Goal: Navigation & Orientation: Find specific page/section

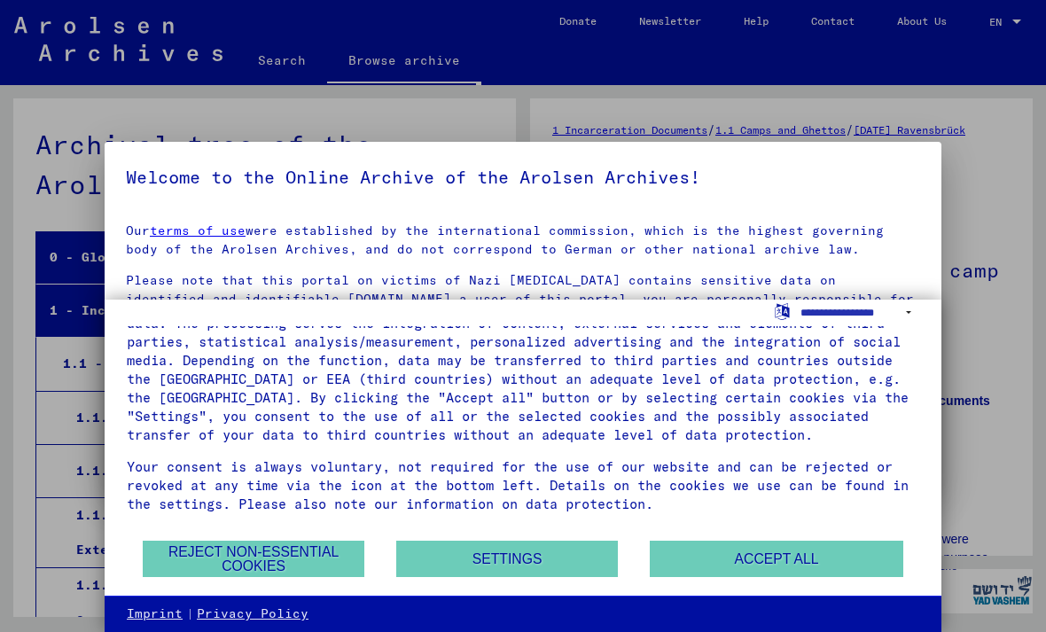
scroll to position [5629, 0]
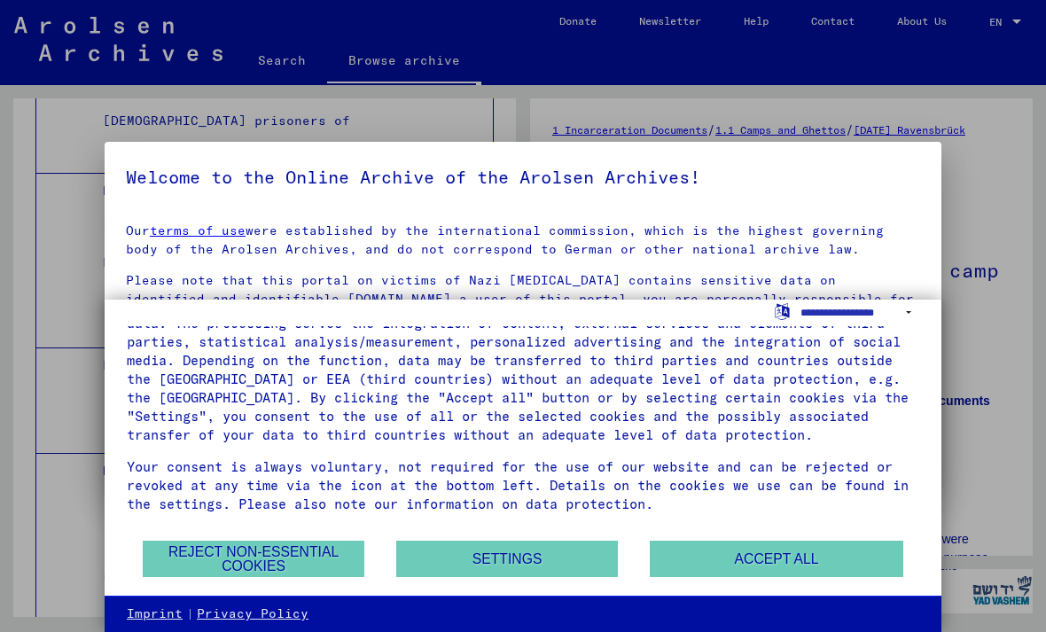
click at [506, 561] on button "Settings" at bounding box center [507, 559] width 222 height 36
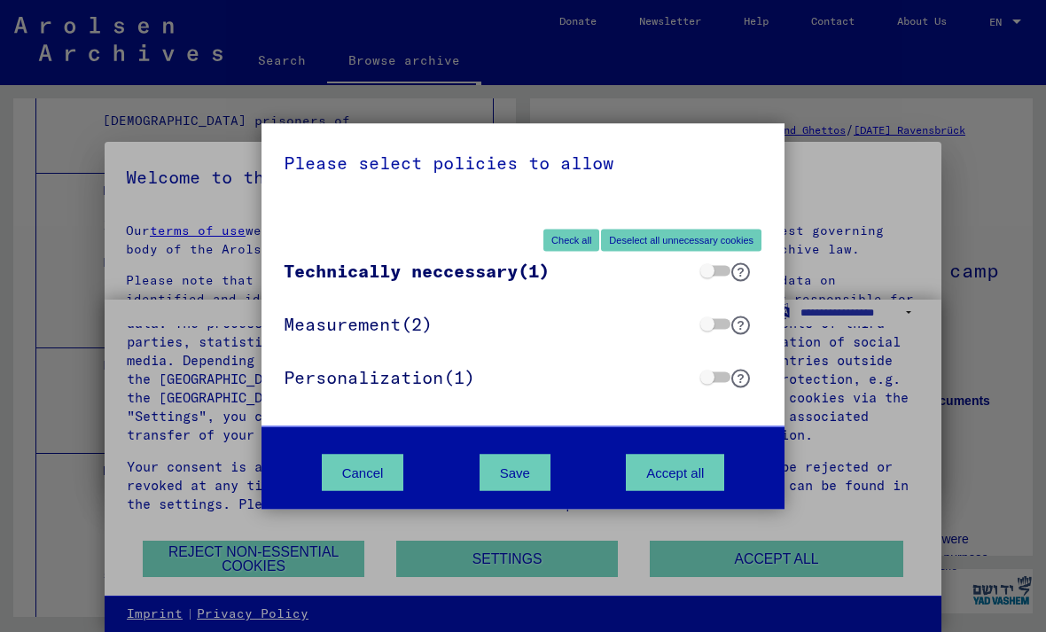
click at [629, 237] on button "Deselect all unnecessary cookies" at bounding box center [681, 240] width 160 height 22
click at [665, 238] on button "Deselect all unnecessary cookies" at bounding box center [681, 240] width 160 height 22
click at [505, 465] on button "Save" at bounding box center [515, 472] width 71 height 36
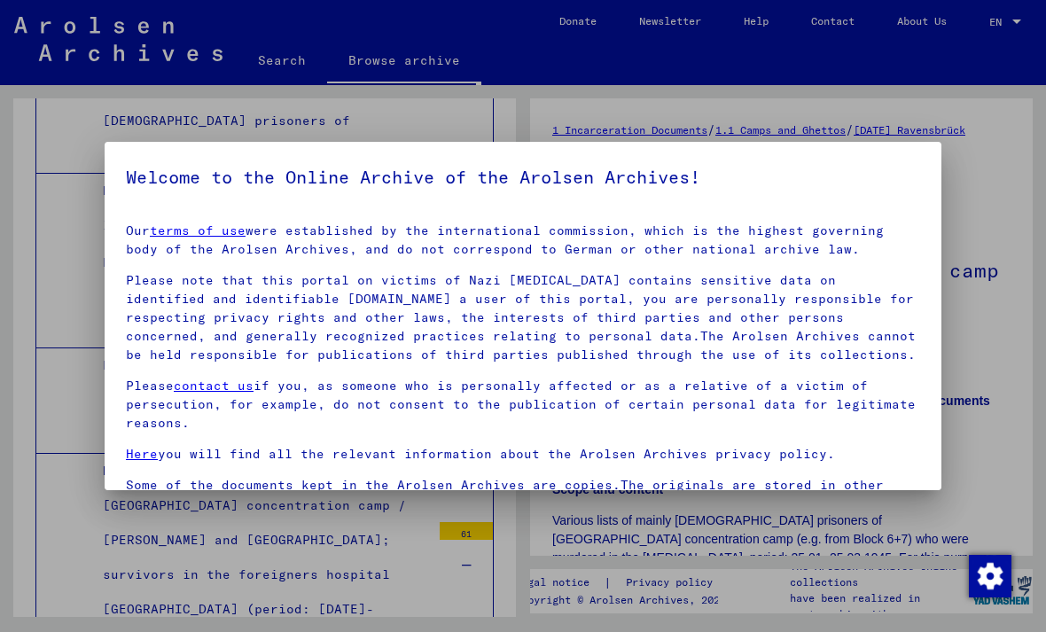
scroll to position [0, 0]
click at [996, 180] on div at bounding box center [523, 316] width 1046 height 632
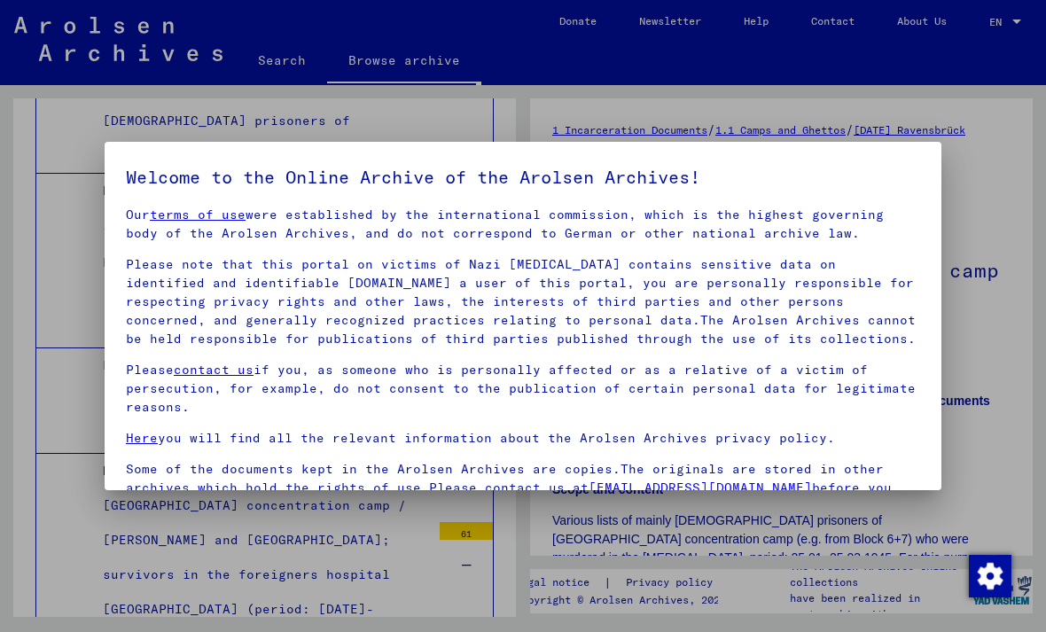
scroll to position [15, 0]
click at [892, 184] on h5 "Welcome to the Online Archive of the Arolsen Archives!" at bounding box center [523, 177] width 794 height 28
click at [281, 70] on div at bounding box center [523, 316] width 1046 height 632
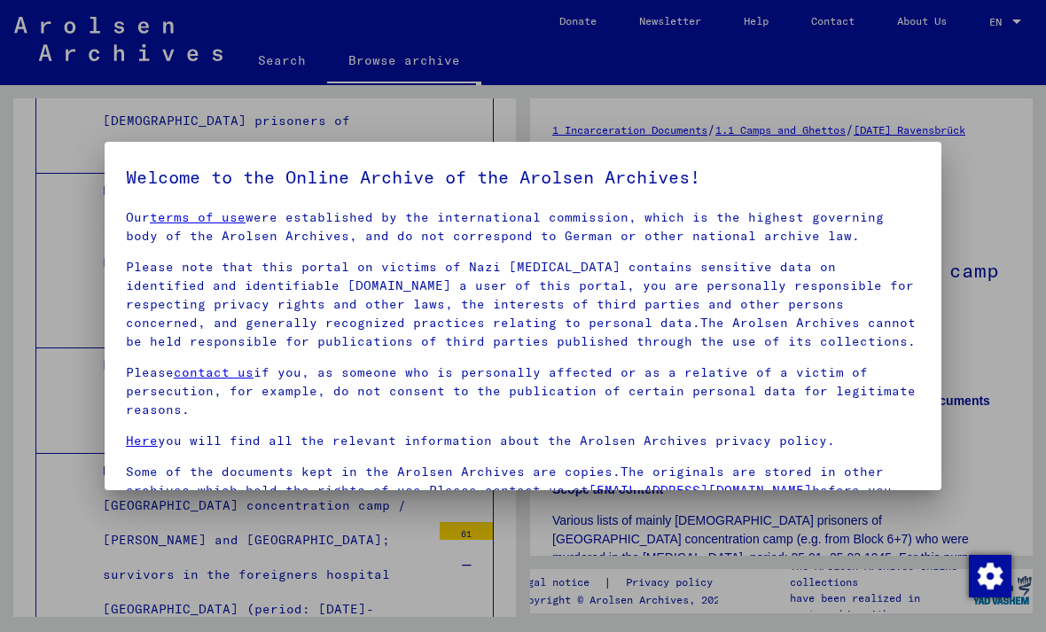
click at [997, 578] on img "button" at bounding box center [990, 576] width 43 height 43
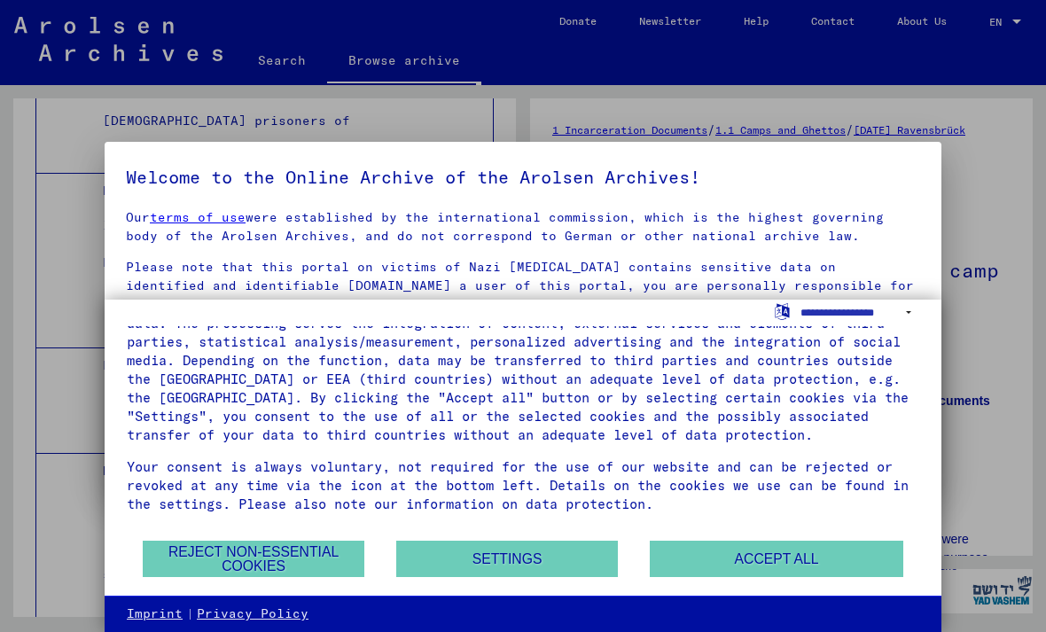
click at [257, 563] on button "Reject non-essential cookies" at bounding box center [254, 559] width 222 height 36
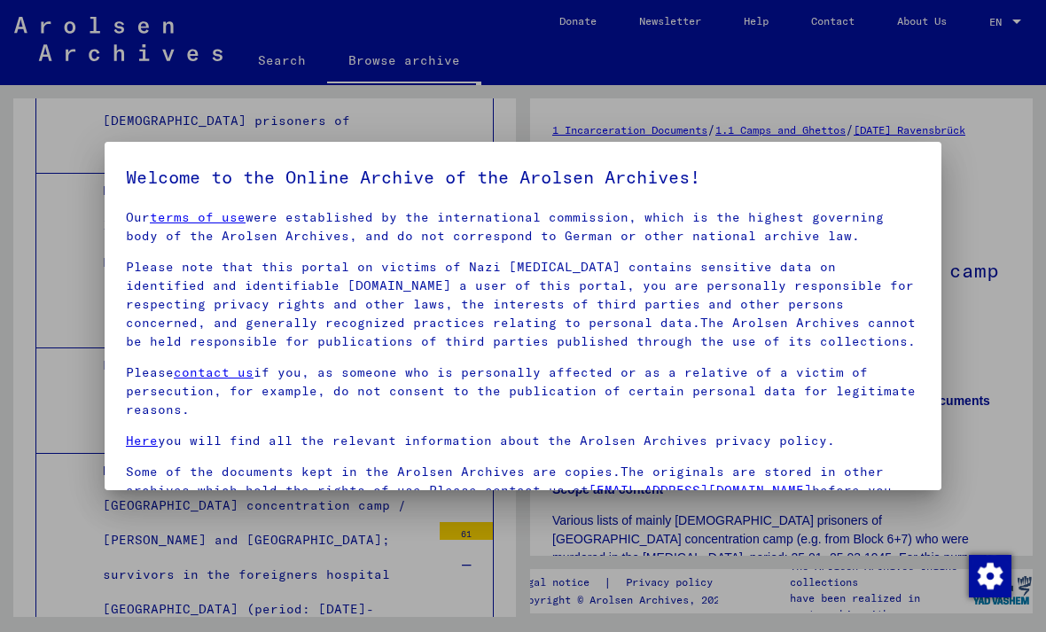
click at [989, 569] on img "button" at bounding box center [990, 576] width 43 height 43
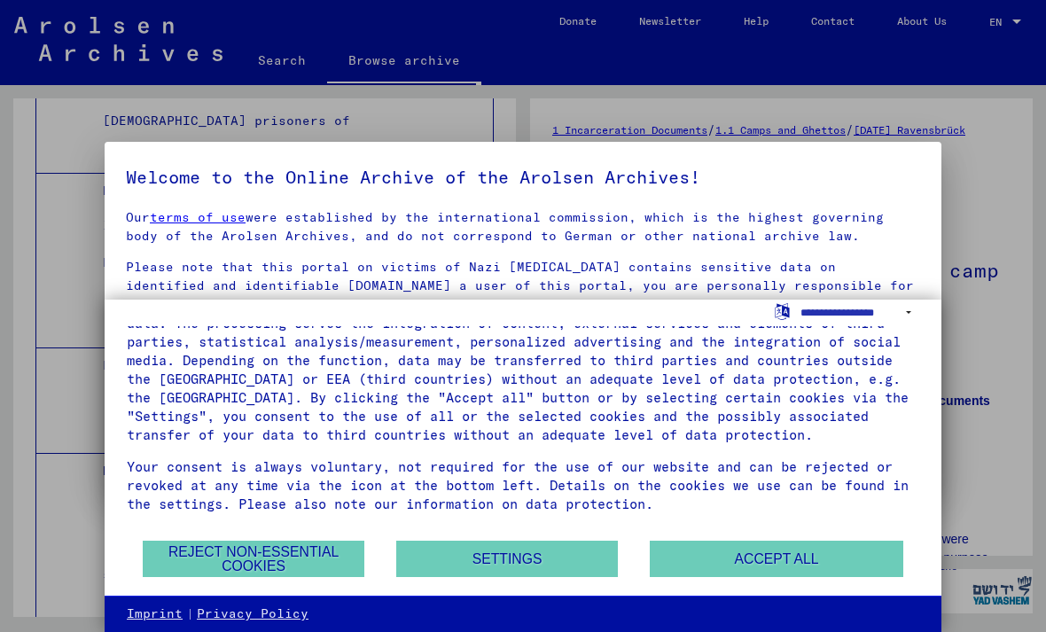
click at [499, 563] on button "Settings" at bounding box center [507, 559] width 222 height 36
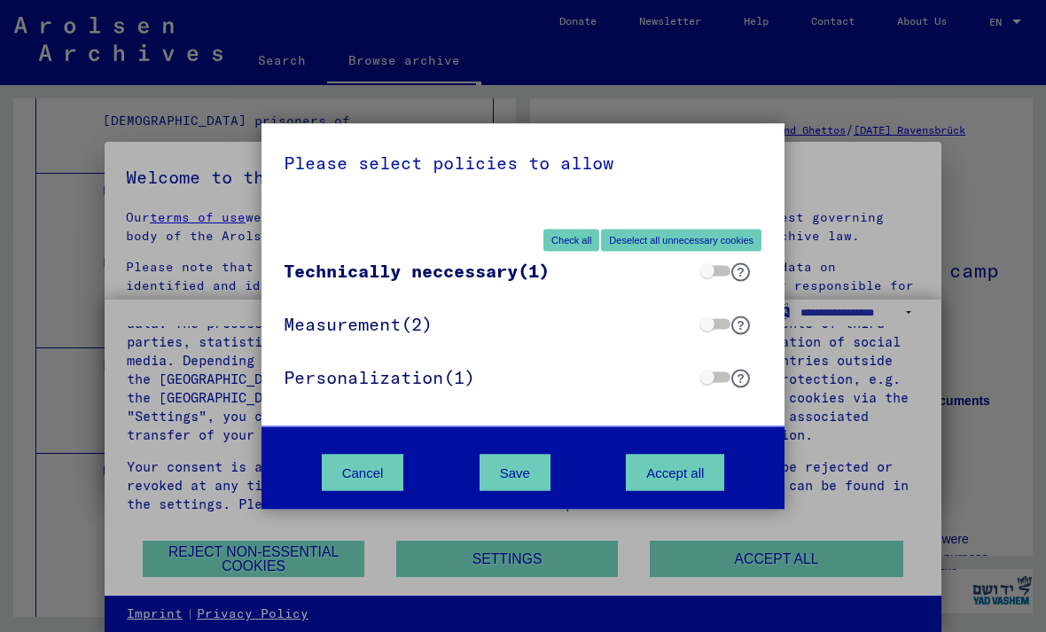
click at [523, 465] on button "Save" at bounding box center [515, 472] width 71 height 36
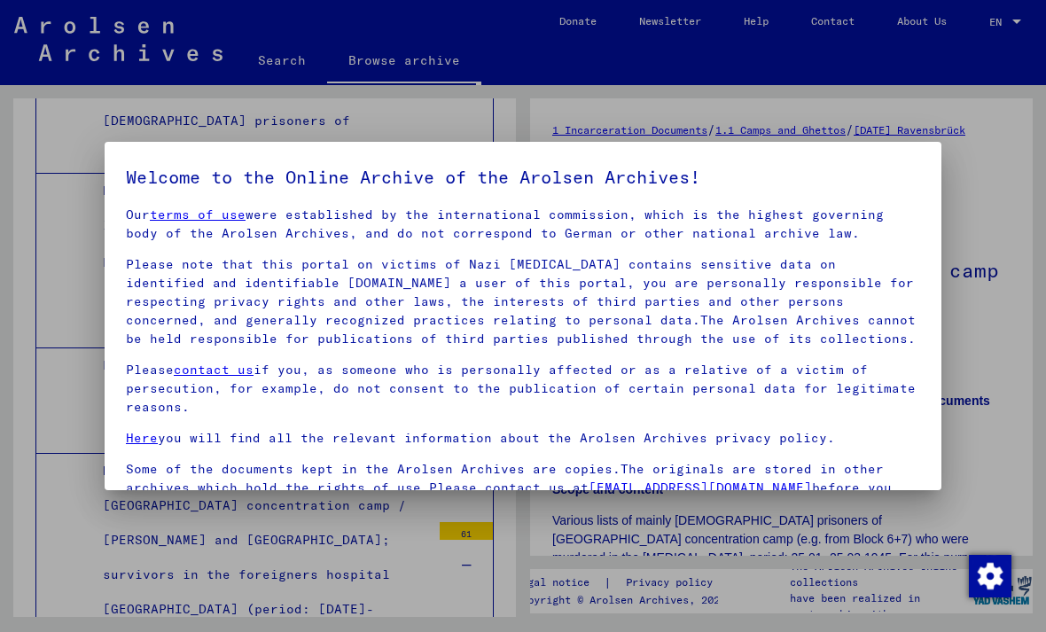
scroll to position [15, 0]
click at [794, 559] on div at bounding box center [523, 316] width 1046 height 632
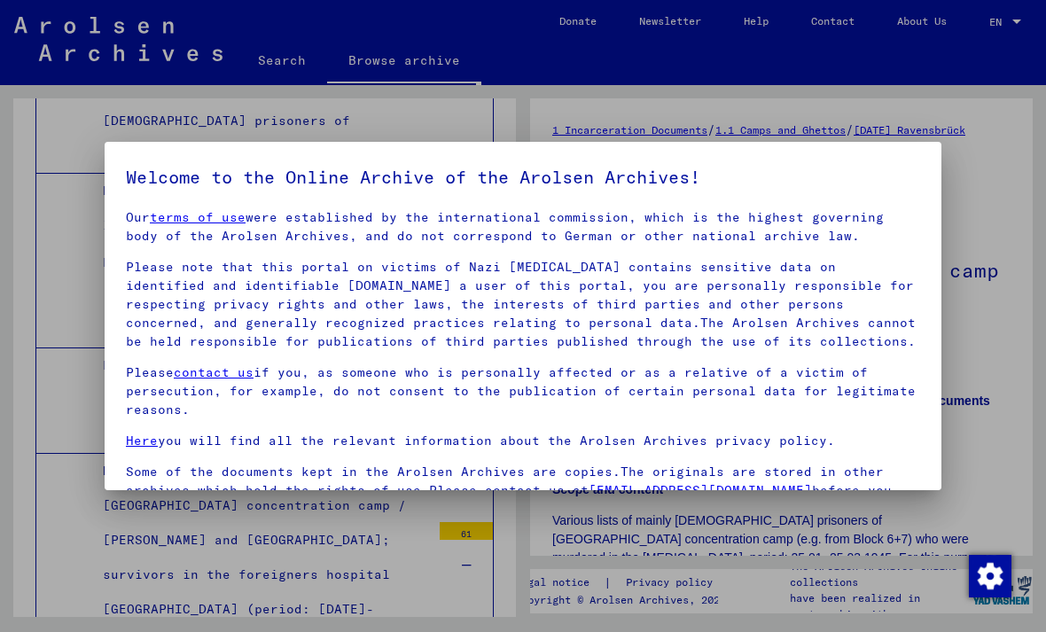
click at [1002, 178] on div at bounding box center [523, 316] width 1046 height 632
click at [996, 22] on div at bounding box center [523, 316] width 1046 height 632
click at [155, 447] on link "Here" at bounding box center [142, 441] width 32 height 16
